Goal: Book appointment/travel/reservation

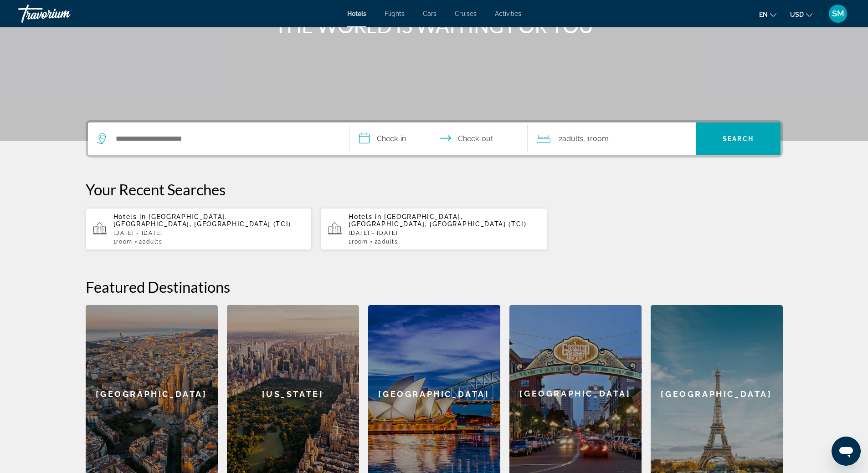
scroll to position [46, 0]
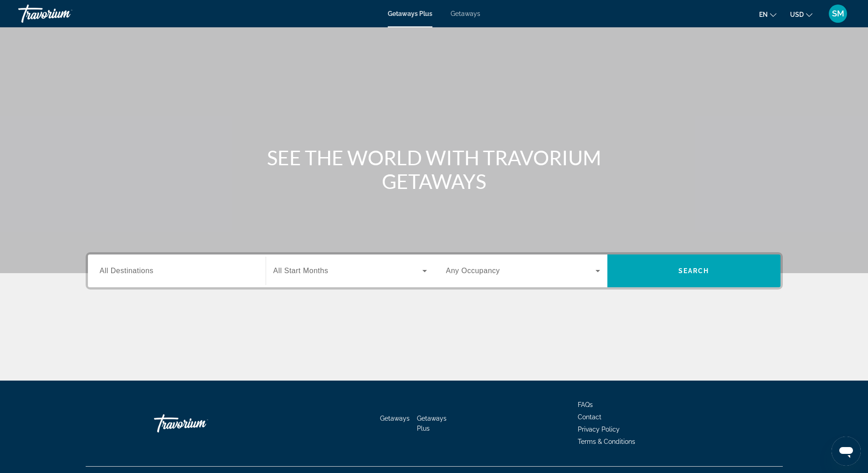
click at [466, 15] on span "Getaways" at bounding box center [466, 13] width 30 height 7
click at [151, 274] on span "All Destinations" at bounding box center [127, 271] width 54 height 8
click at [151, 274] on input "Destination All Destinations" at bounding box center [177, 271] width 154 height 11
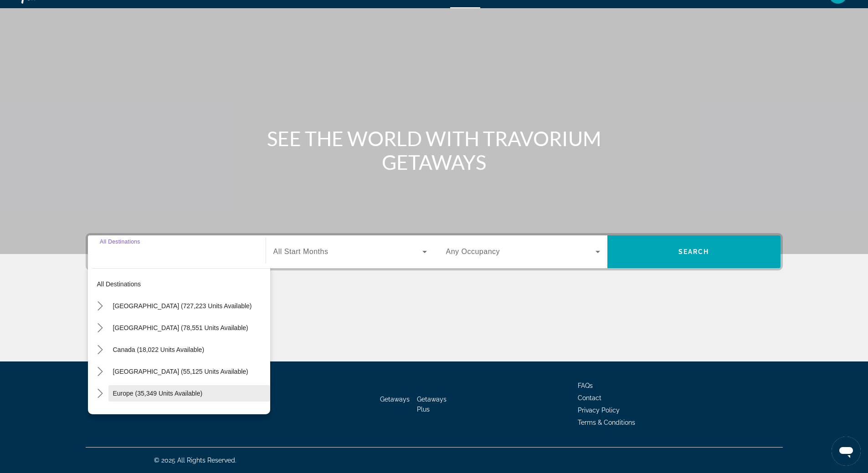
click at [140, 394] on span "Europe (35,349 units available)" at bounding box center [158, 393] width 90 height 7
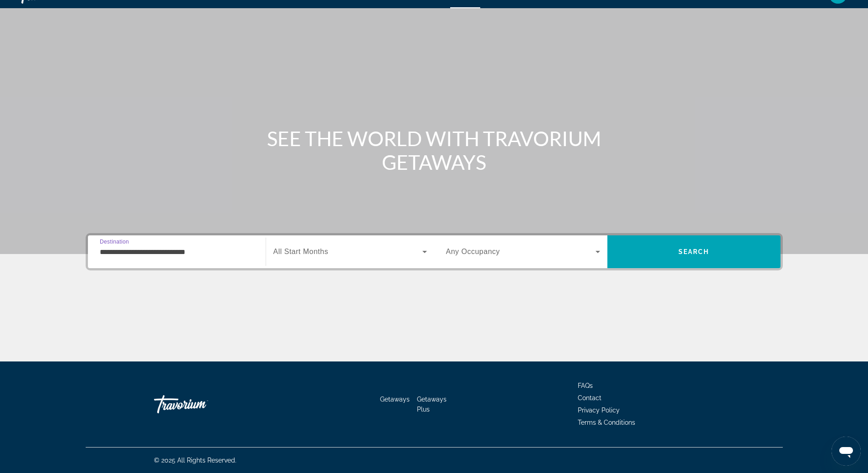
click at [158, 254] on input "**********" at bounding box center [177, 252] width 154 height 11
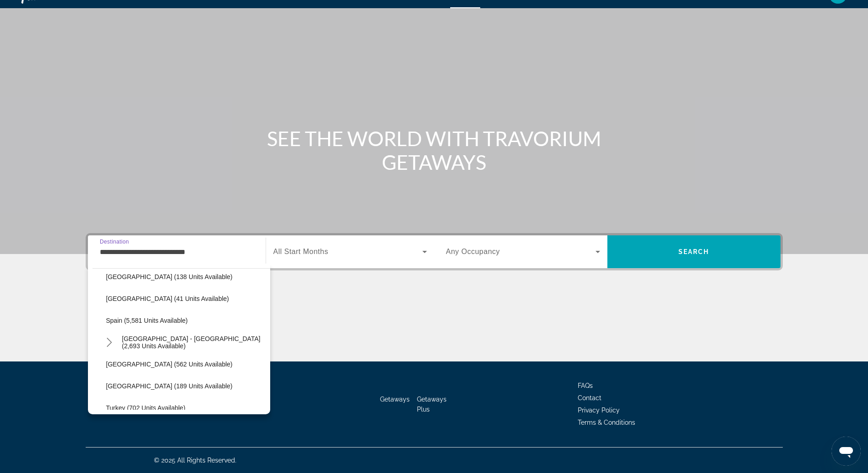
scroll to position [399, 0]
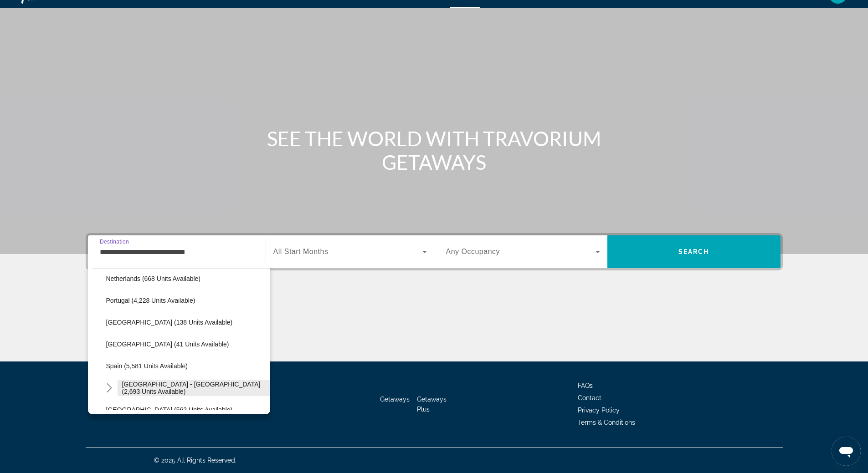
click at [181, 388] on span "[GEOGRAPHIC_DATA] - [GEOGRAPHIC_DATA] (2,693 units available)" at bounding box center [194, 388] width 144 height 15
type input "**********"
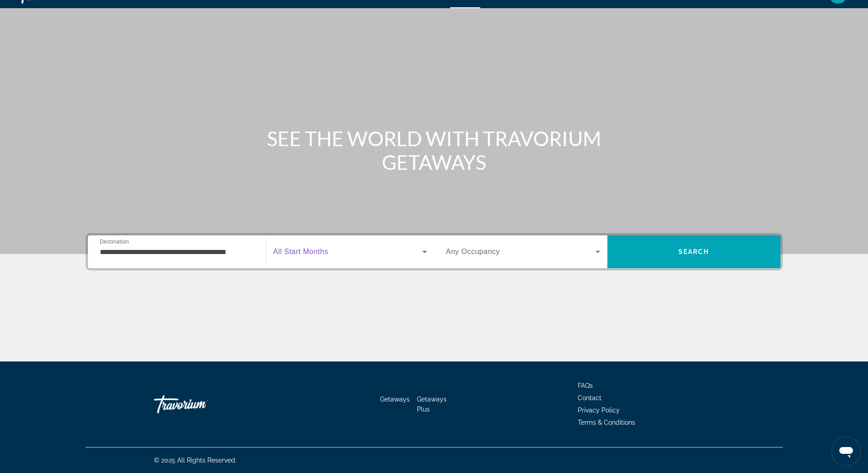
click at [425, 253] on icon "Search widget" at bounding box center [424, 251] width 11 height 11
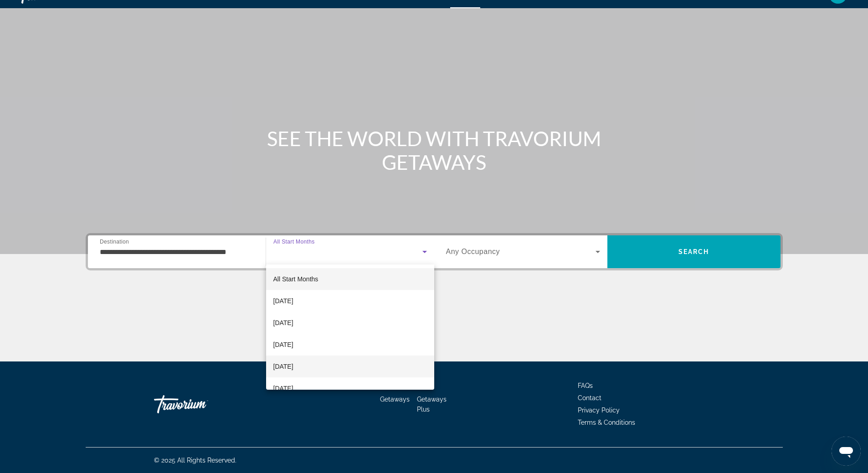
click at [370, 362] on mat-option "[DATE]" at bounding box center [350, 367] width 168 height 22
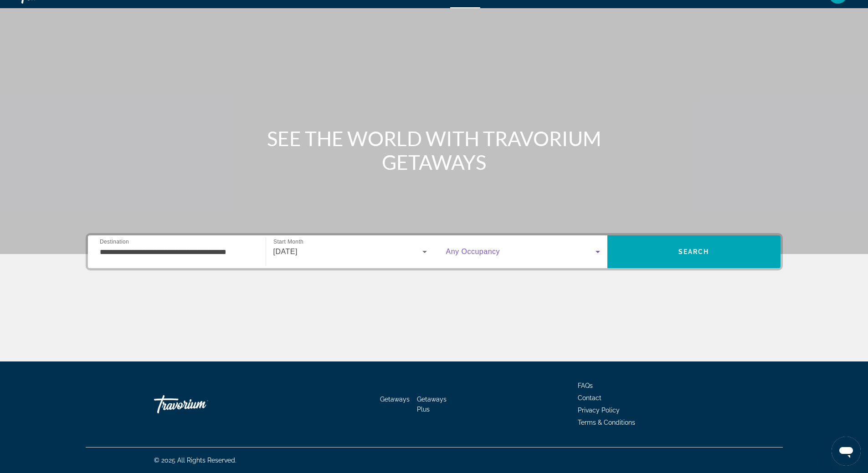
click at [597, 251] on icon "Search widget" at bounding box center [597, 252] width 5 height 2
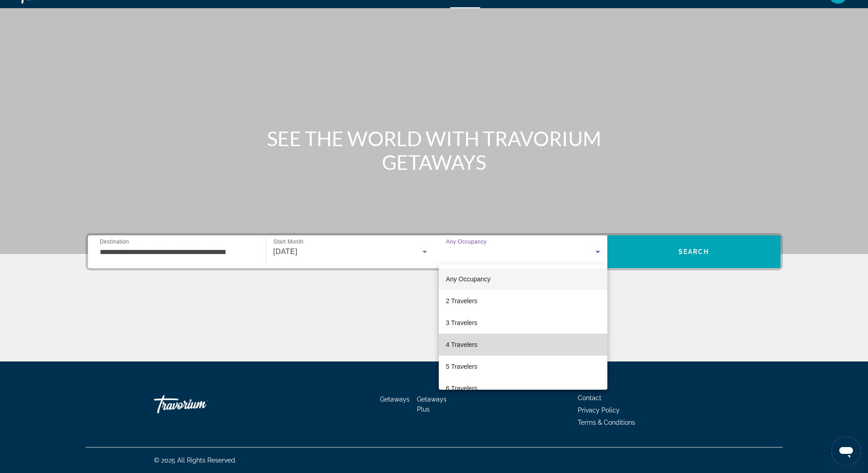
click at [528, 344] on mat-option "4 Travelers" at bounding box center [523, 345] width 169 height 22
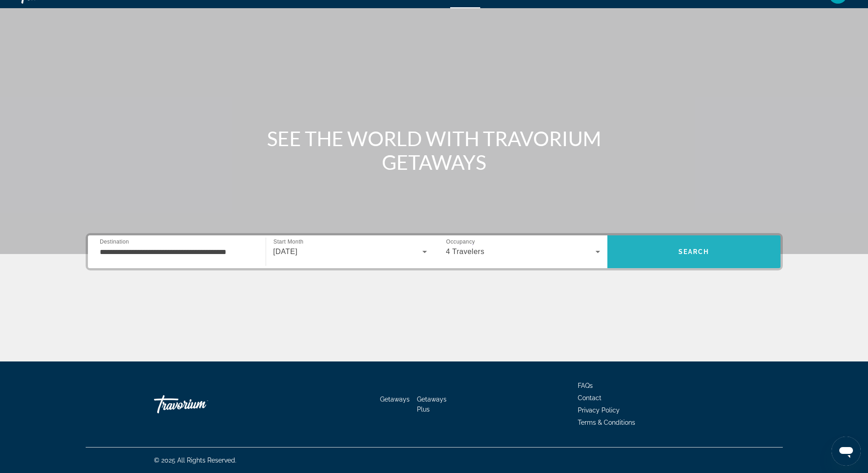
click at [689, 250] on span "Search" at bounding box center [693, 251] width 31 height 7
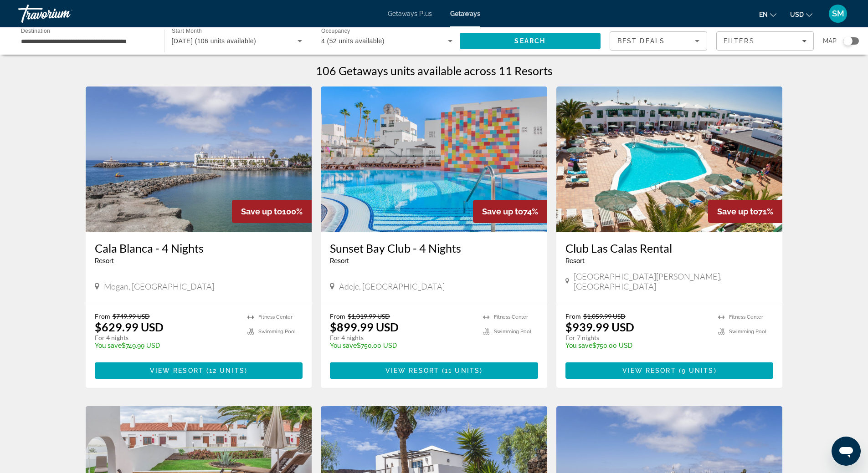
click at [419, 156] on img "Main content" at bounding box center [434, 160] width 226 height 146
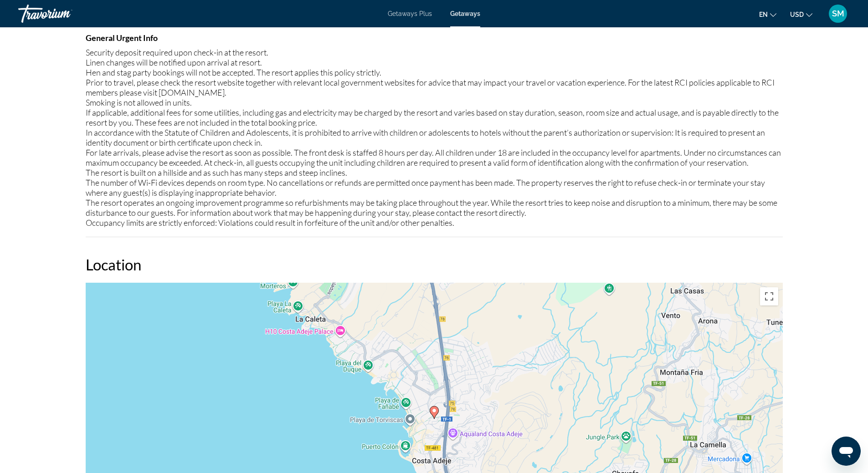
scroll to position [911, 0]
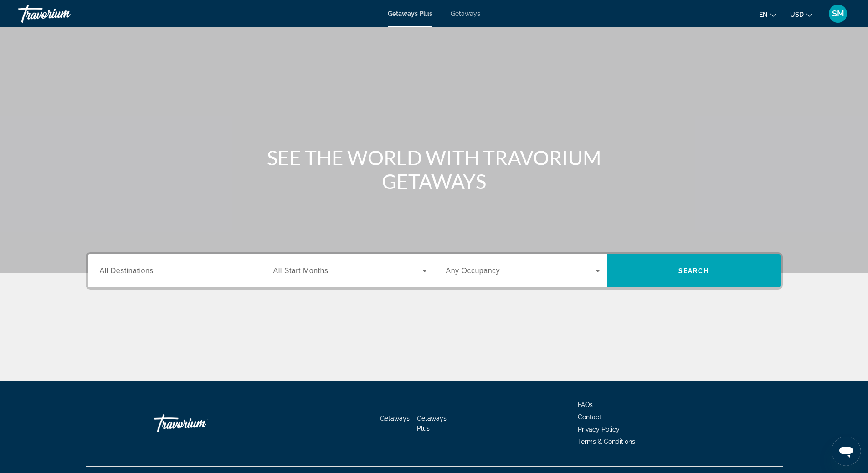
click at [460, 13] on span "Getaways" at bounding box center [466, 13] width 30 height 7
click at [178, 270] on input "Destination All Destinations" at bounding box center [177, 271] width 154 height 11
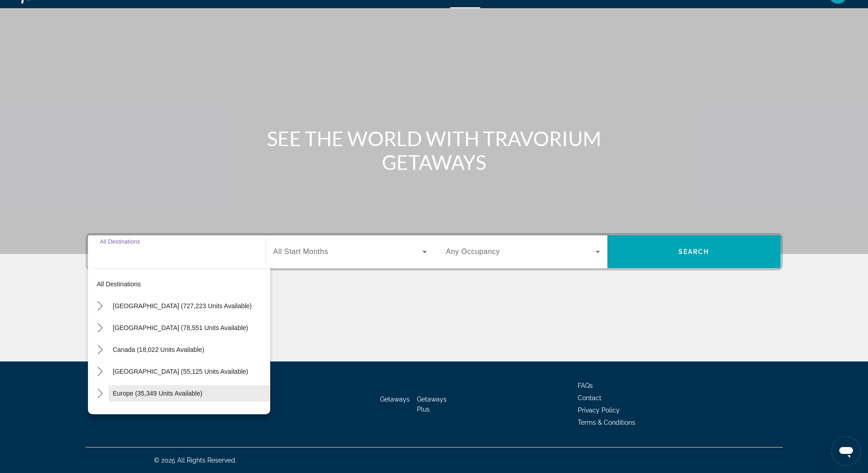
click at [153, 394] on span "Europe (35,349 units available)" at bounding box center [158, 393] width 90 height 7
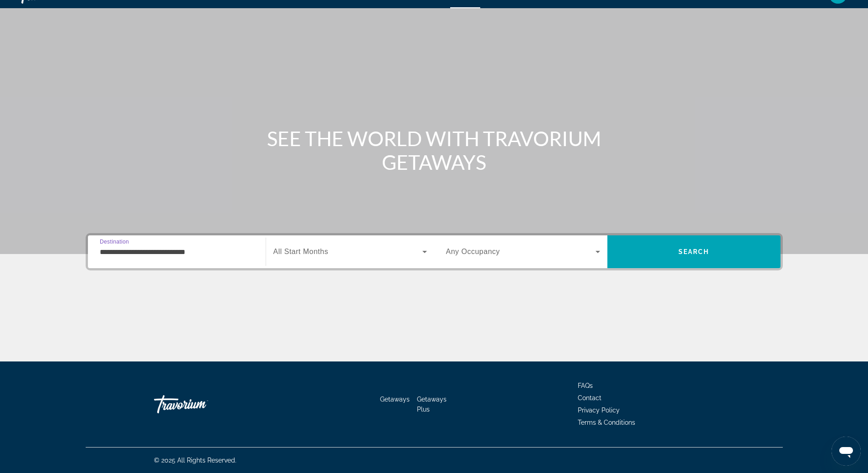
click at [178, 249] on input "**********" at bounding box center [177, 252] width 154 height 11
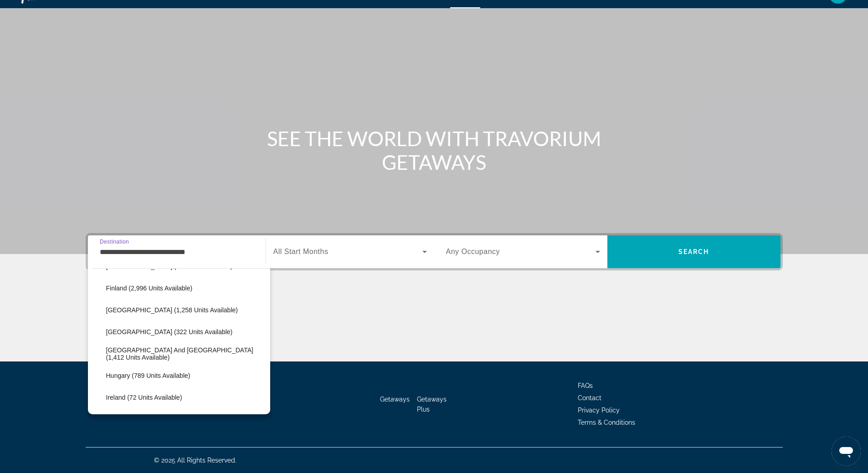
scroll to position [464, 0]
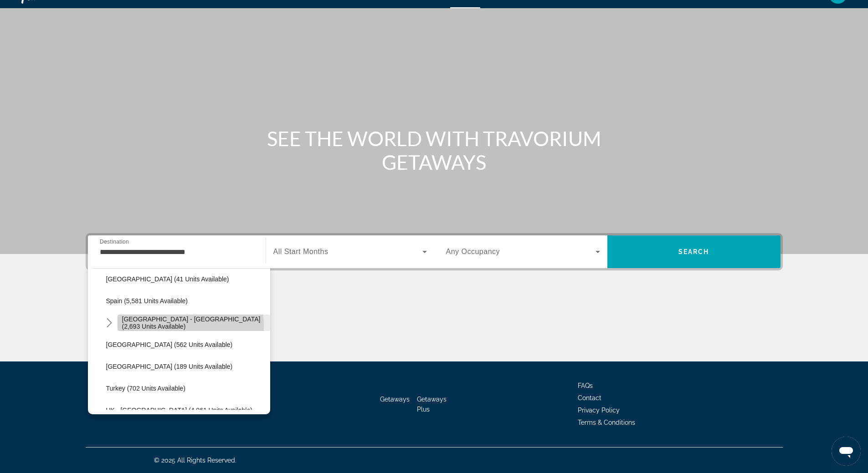
click at [175, 326] on span "[GEOGRAPHIC_DATA] - [GEOGRAPHIC_DATA] (2,693 units available)" at bounding box center [194, 323] width 144 height 15
type input "**********"
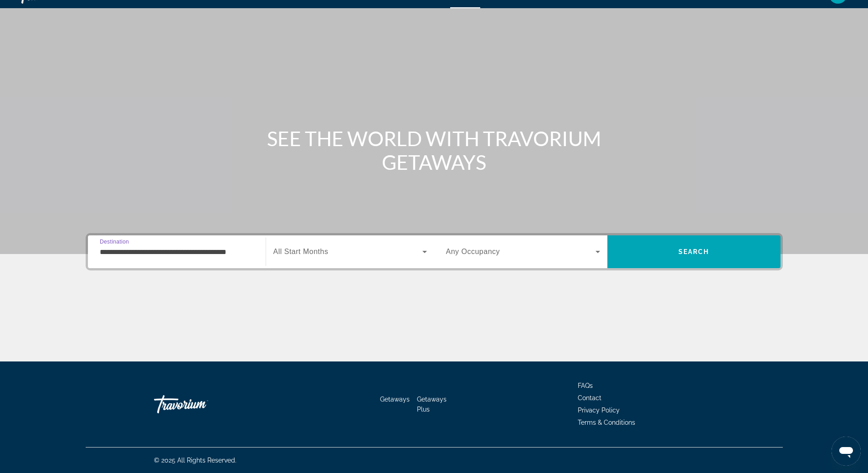
click at [426, 250] on icon "Search widget" at bounding box center [424, 251] width 11 height 11
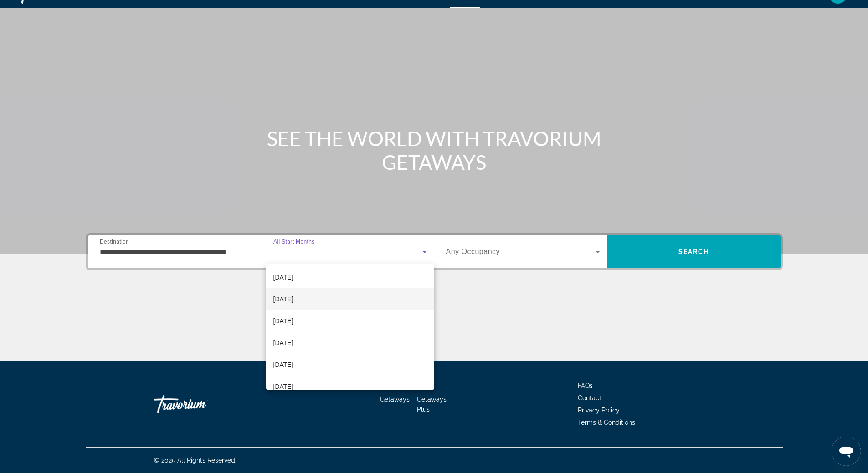
scroll to position [91, 0]
click at [378, 348] on mat-option "[DATE]" at bounding box center [350, 341] width 168 height 22
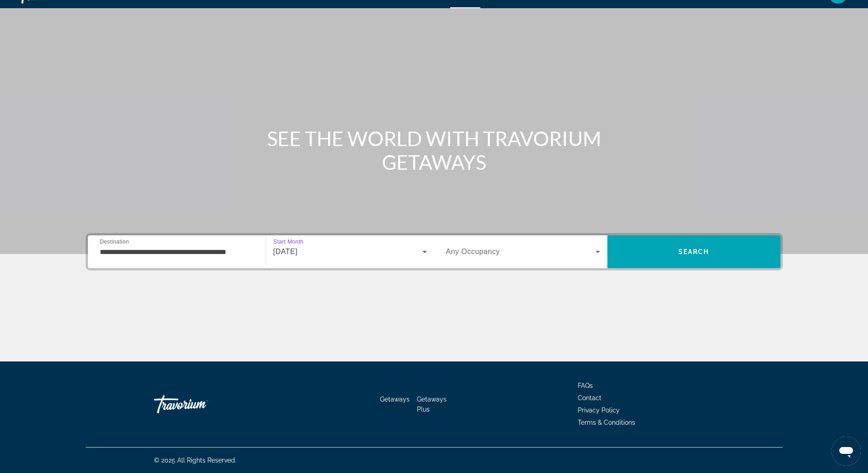
click at [598, 252] on icon "Search widget" at bounding box center [597, 252] width 5 height 2
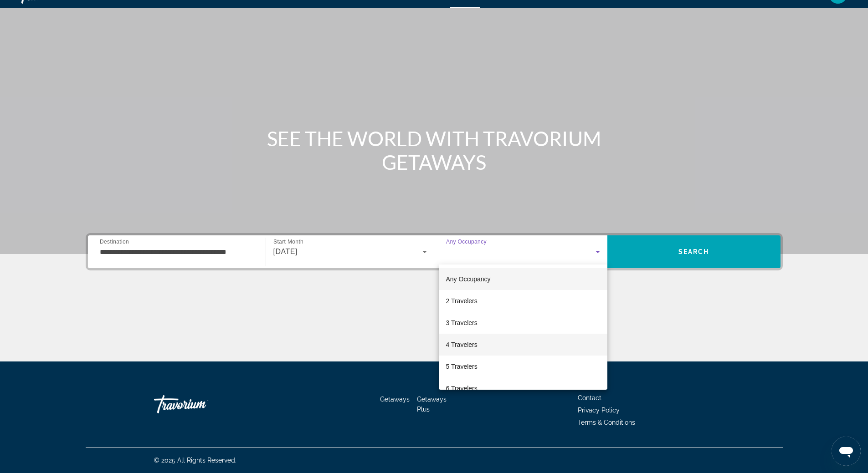
click at [553, 342] on mat-option "4 Travelers" at bounding box center [523, 345] width 169 height 22
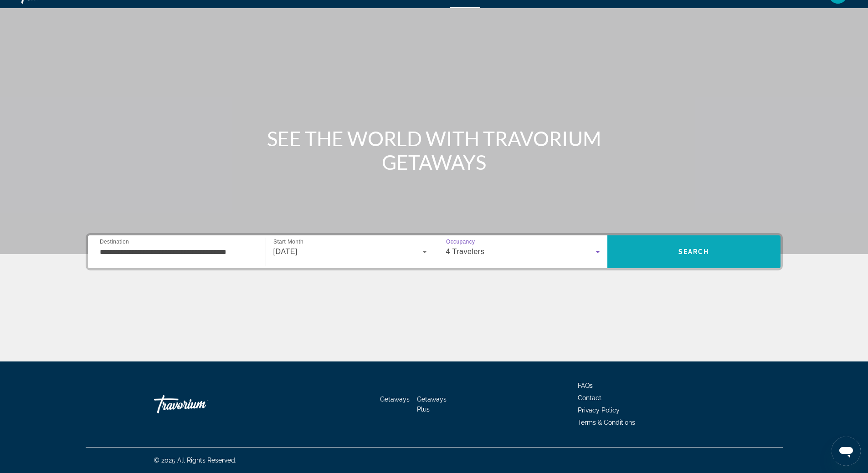
click at [702, 250] on span "Search" at bounding box center [693, 251] width 31 height 7
